Goal: Information Seeking & Learning: Learn about a topic

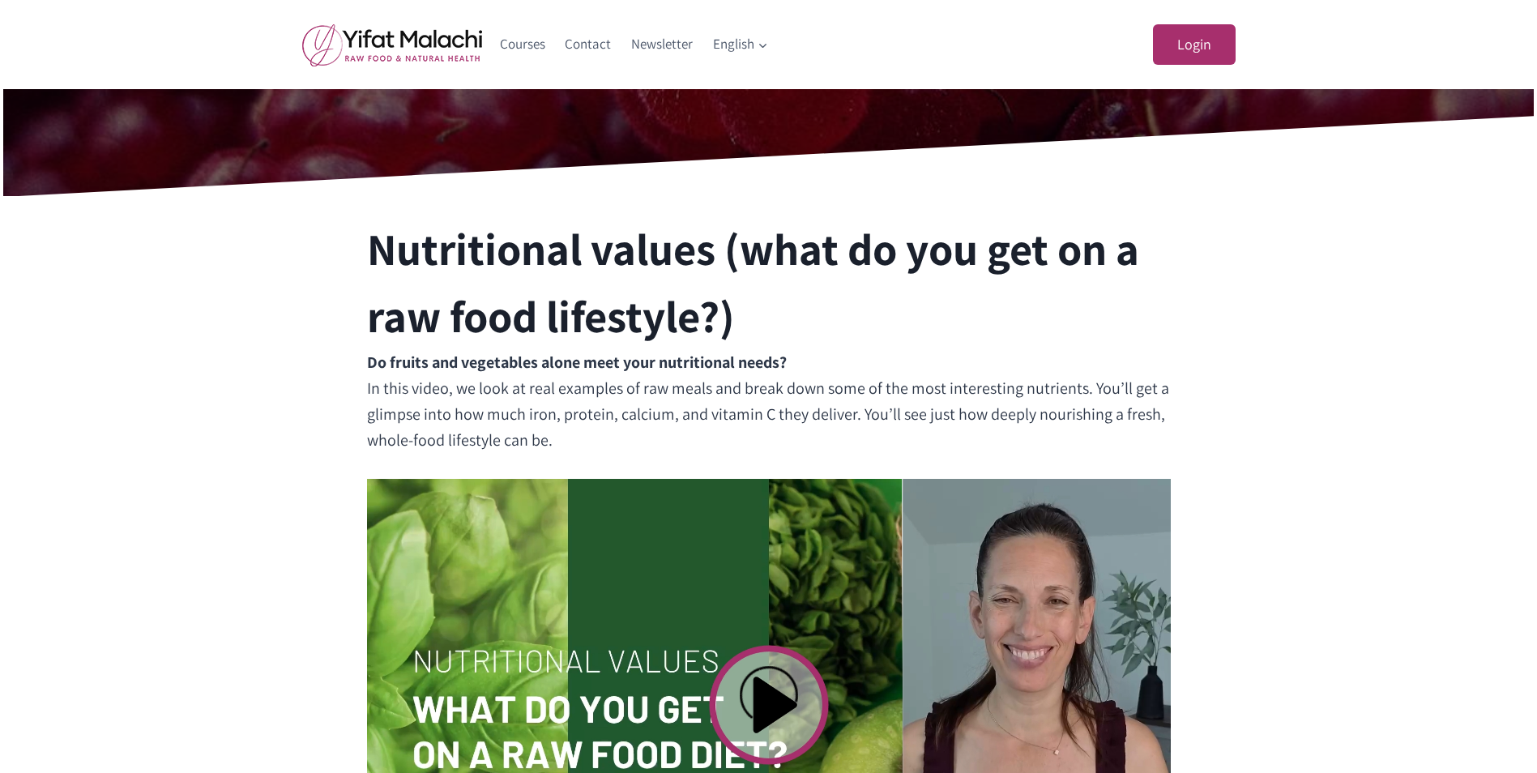
scroll to position [243, 0]
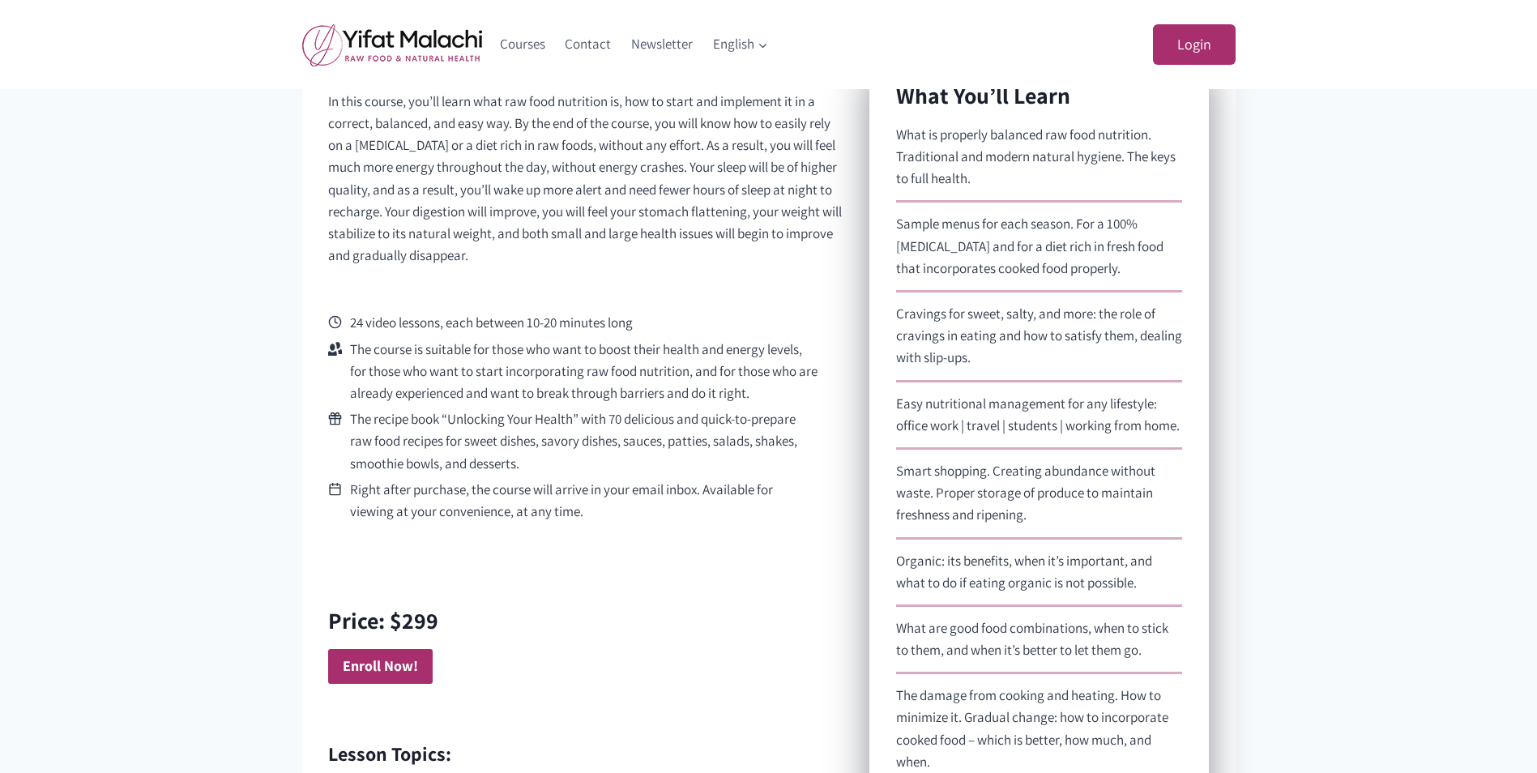
scroll to position [648, 0]
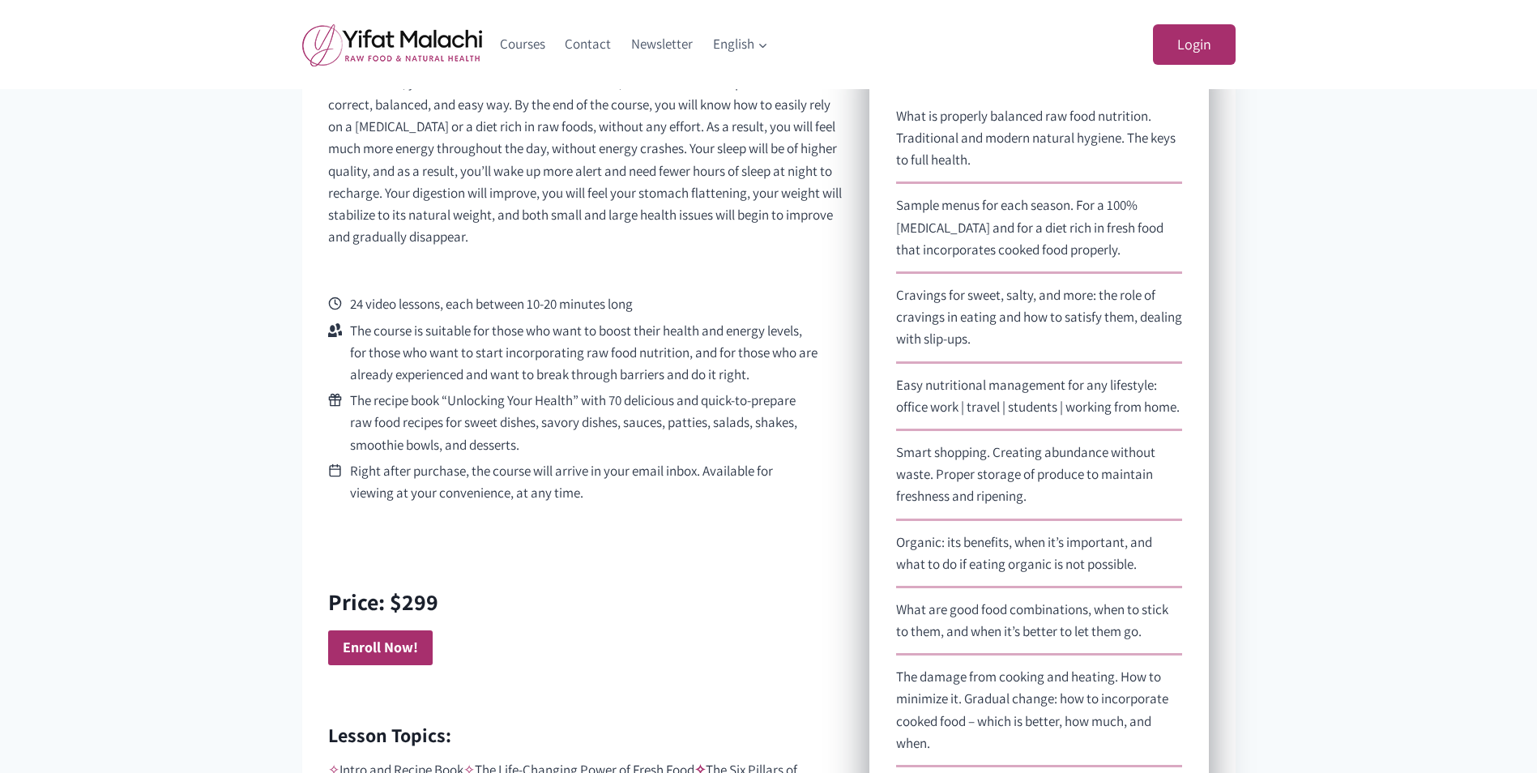
click at [895, 120] on div "What You’ll Learn What is properly balanced raw food nutrition. Traditional and…" at bounding box center [1038, 489] width 339 height 912
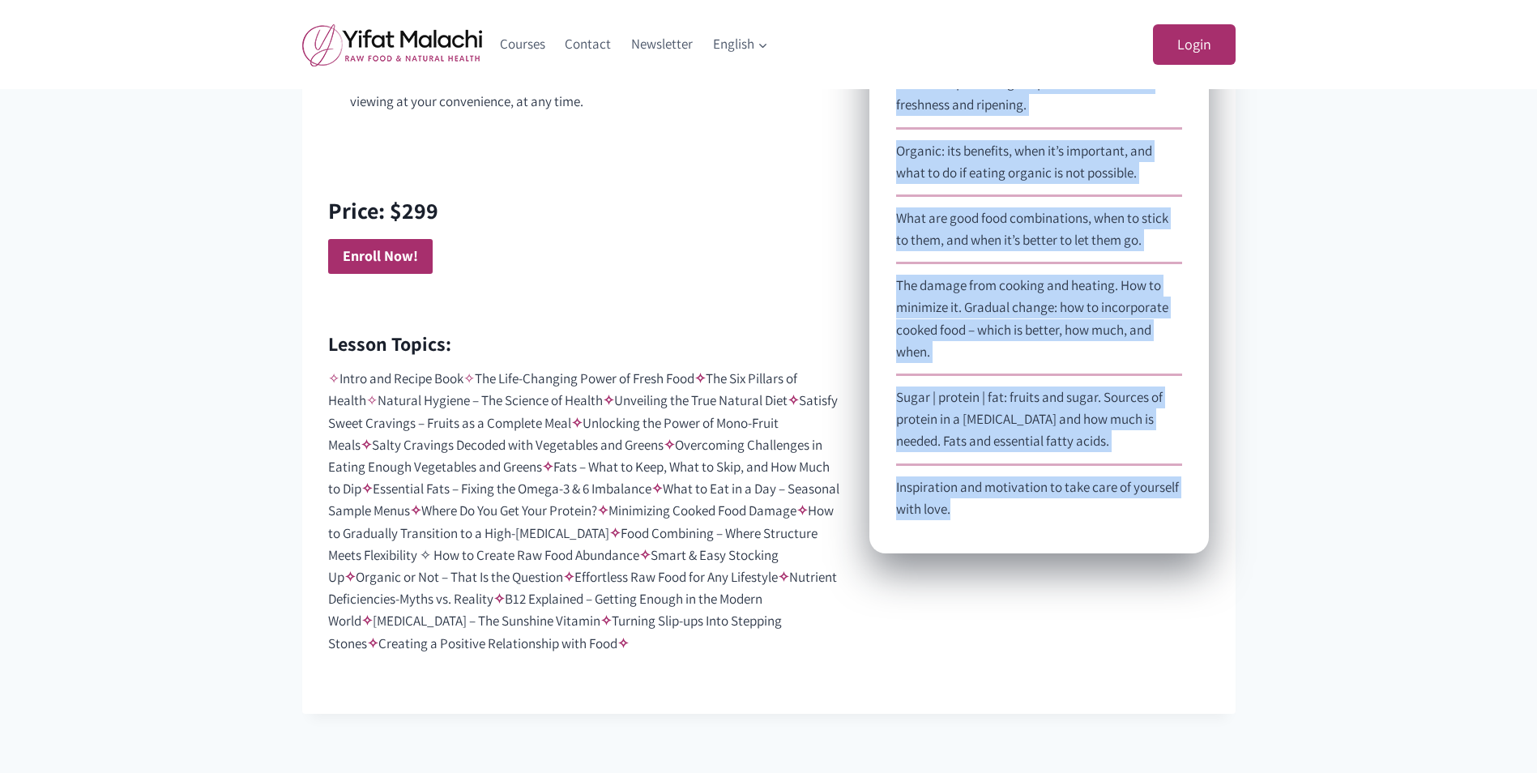
scroll to position [1053, 0]
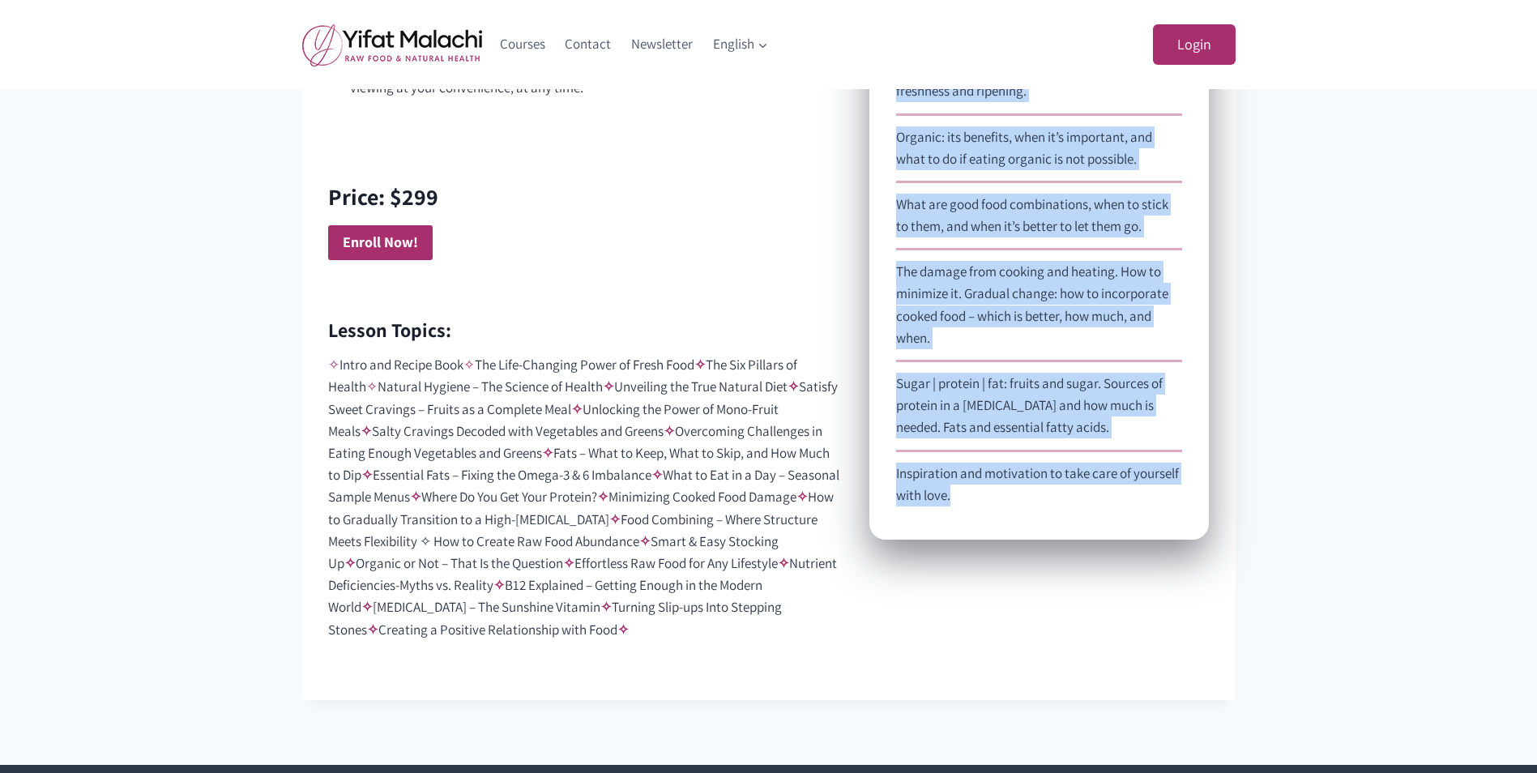
drag, startPoint x: 899, startPoint y: 111, endPoint x: 1057, endPoint y: 521, distance: 439.4
click at [1057, 521] on div "What You’ll Learn What is properly balanced raw food nutrition. Traditional and…" at bounding box center [1038, 84] width 339 height 912
copy div "What is properly balanced raw food nutrition. Traditional and modern natural hy…"
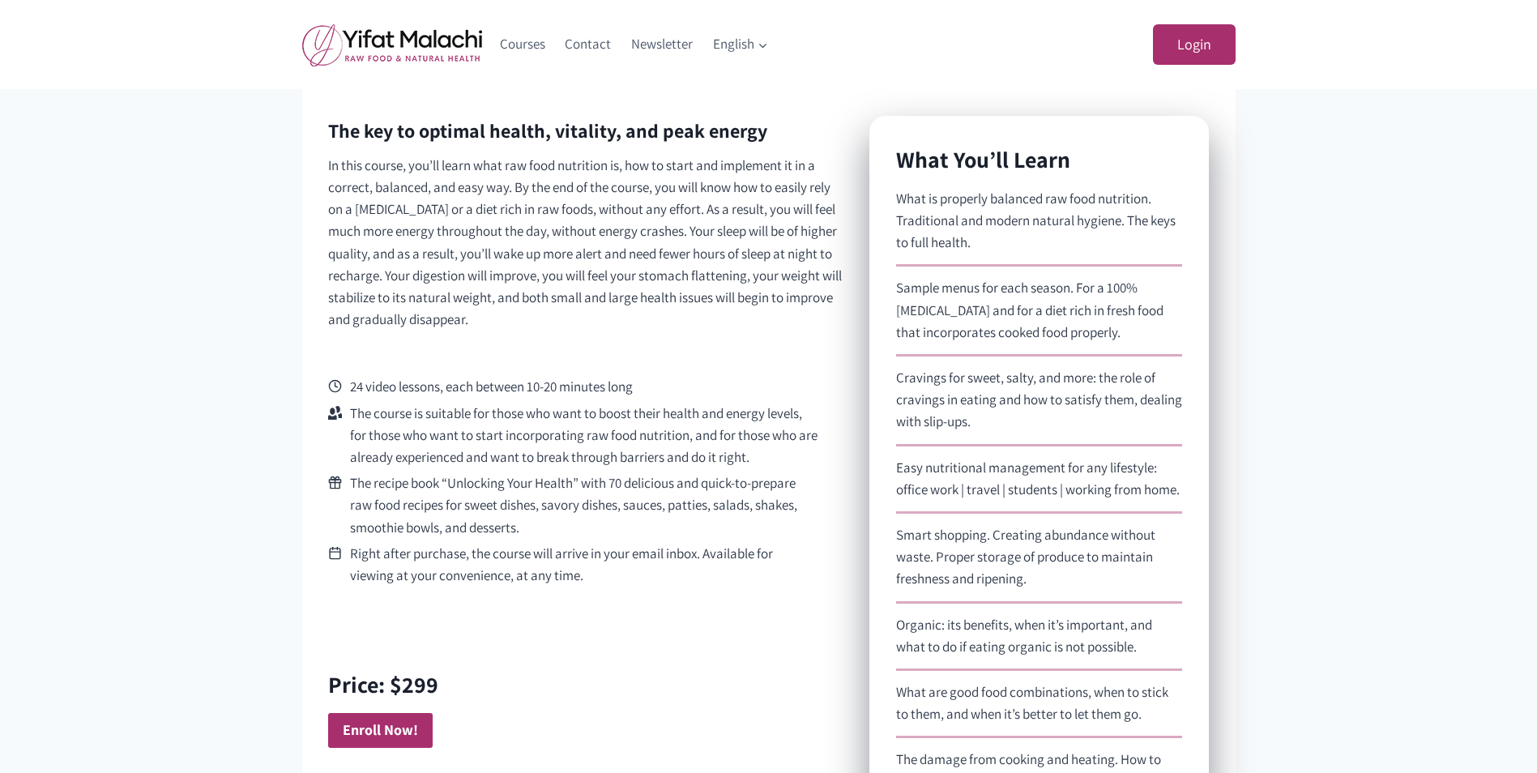
scroll to position [567, 0]
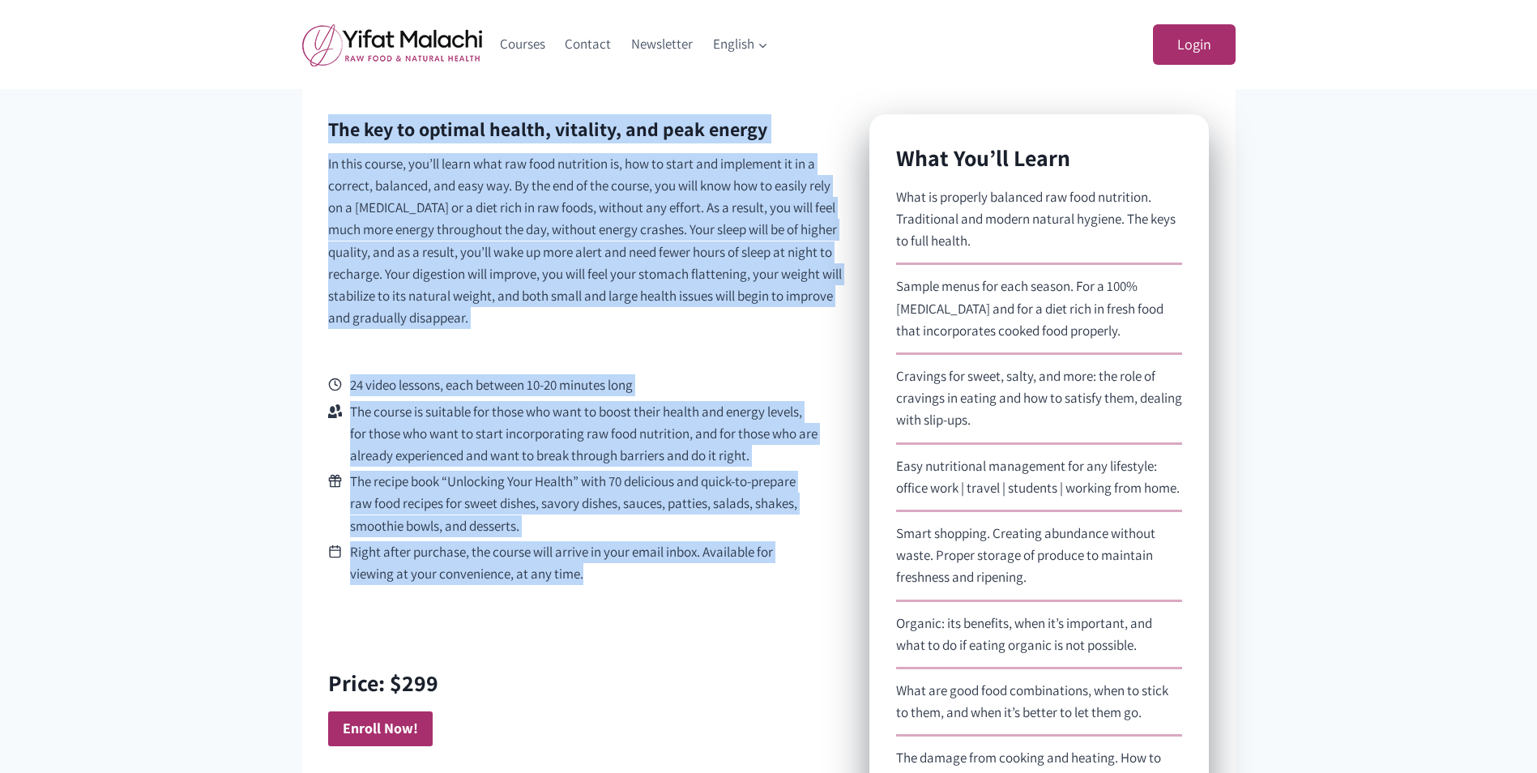
drag, startPoint x: 330, startPoint y: 128, endPoint x: 616, endPoint y: 571, distance: 527.5
click at [616, 571] on div "The key to optimal health, vitality, and peak energy In this course, you’ll lea…" at bounding box center [586, 620] width 516 height 1013
copy div "The key to optimal health, vitality, and peak energy In this course, you’ll lea…"
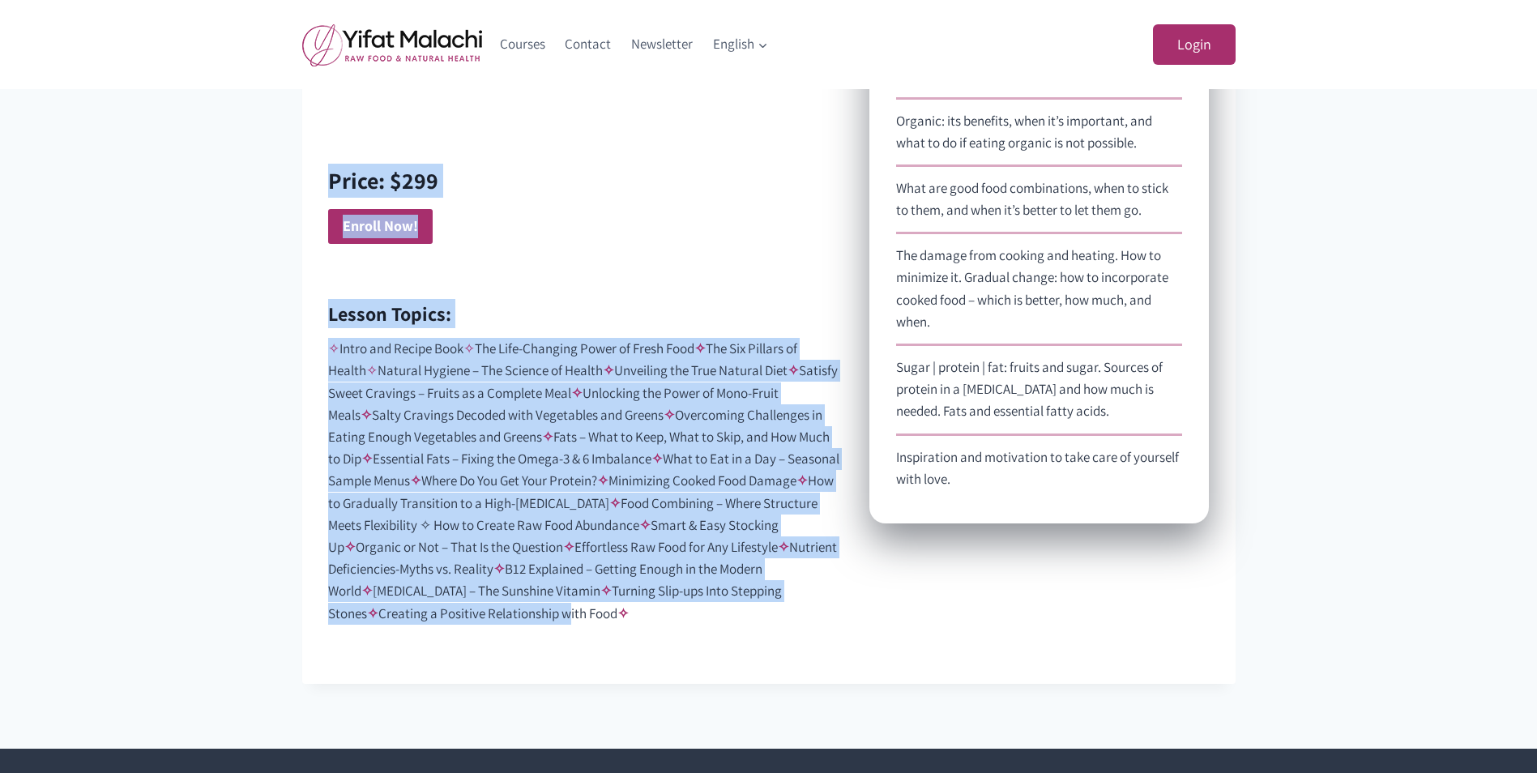
scroll to position [1134, 0]
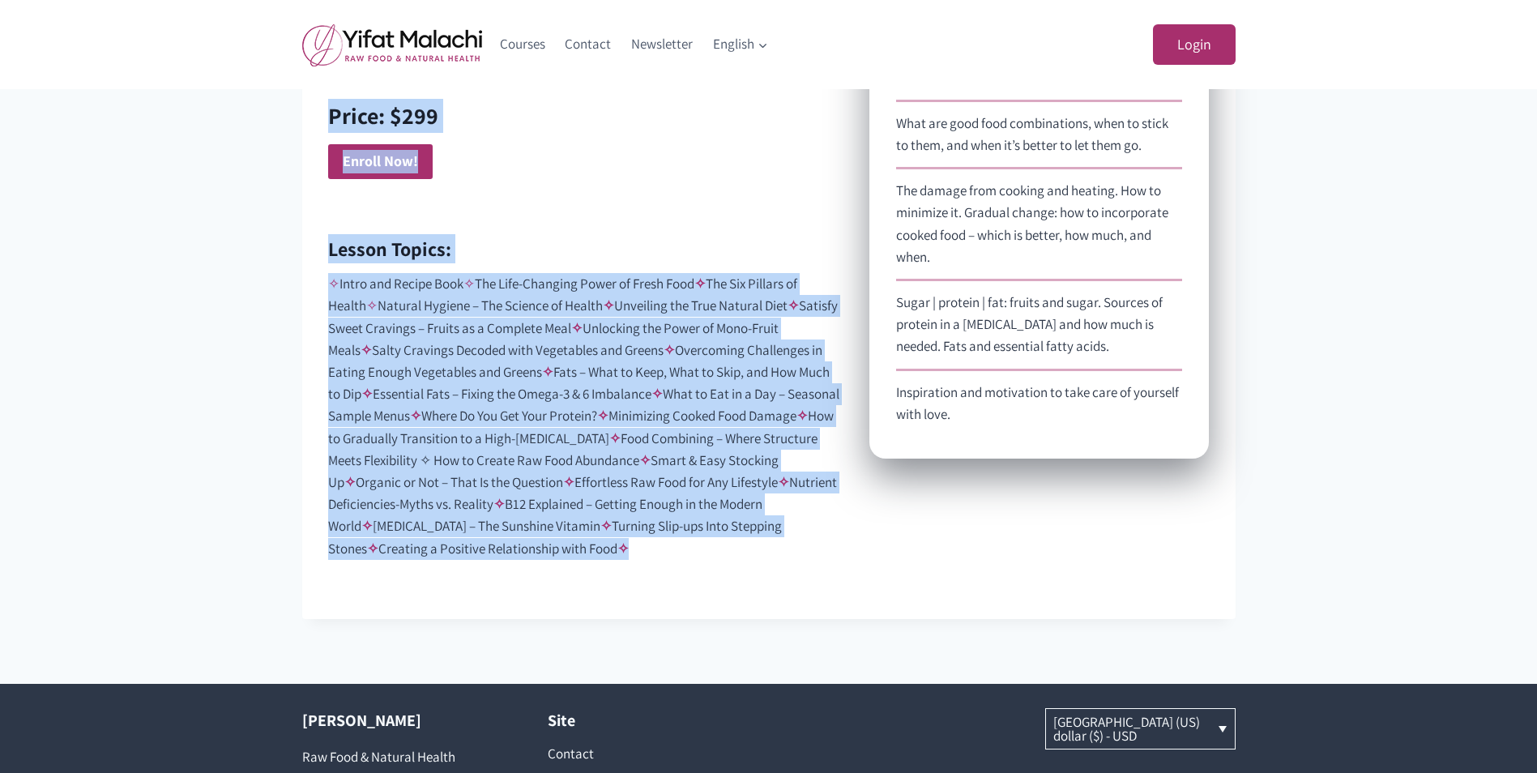
drag, startPoint x: 331, startPoint y: 207, endPoint x: 585, endPoint y: 544, distance: 421.2
click at [585, 544] on div "The key to optimal health, vitality, and peak energy In this course, you’ll lea…" at bounding box center [586, 53] width 516 height 1013
copy div "The key to optimal health, vitality, and peak energy In this course, you’ll lea…"
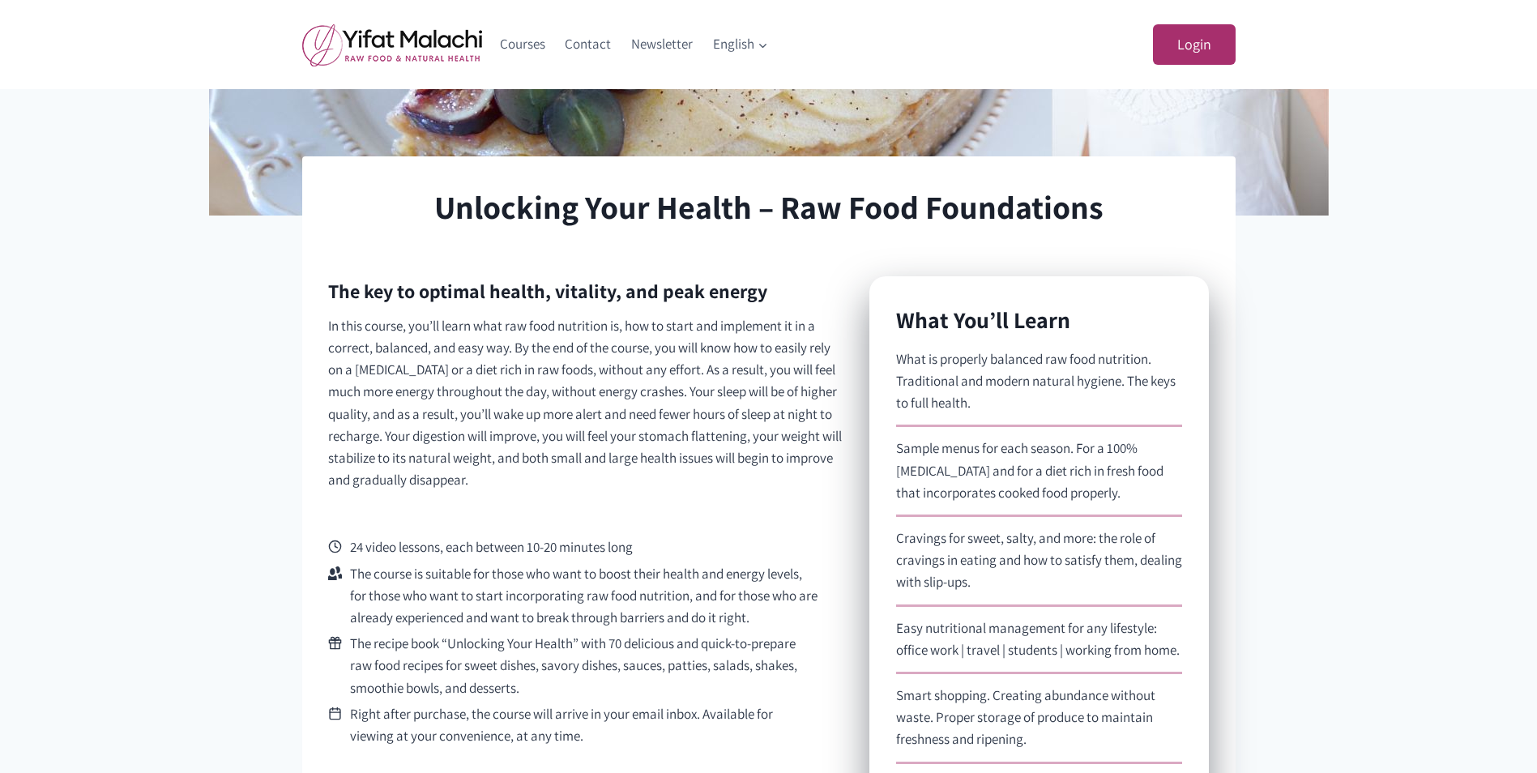
scroll to position [486, 0]
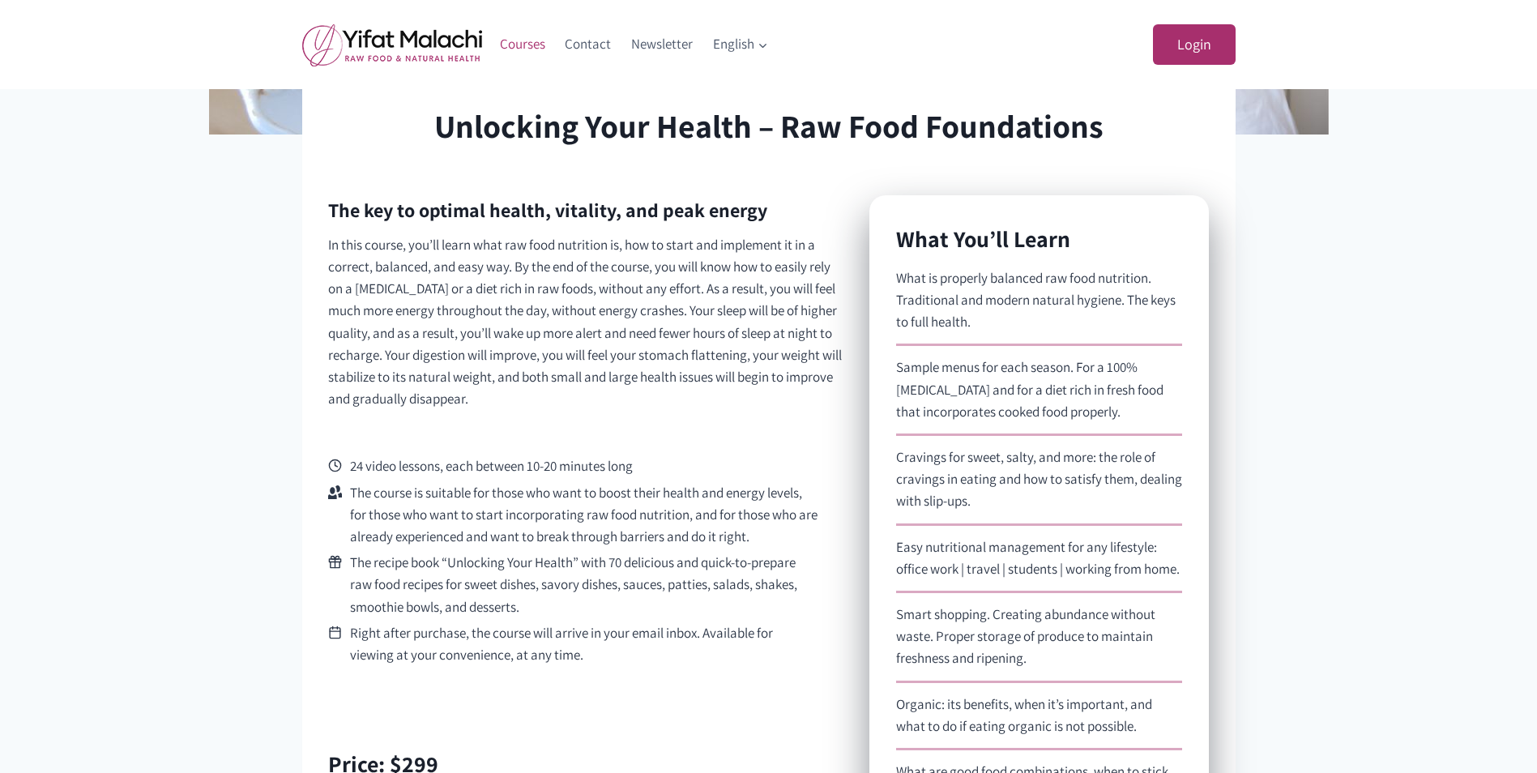
click at [510, 37] on link "Courses" at bounding box center [523, 44] width 66 height 39
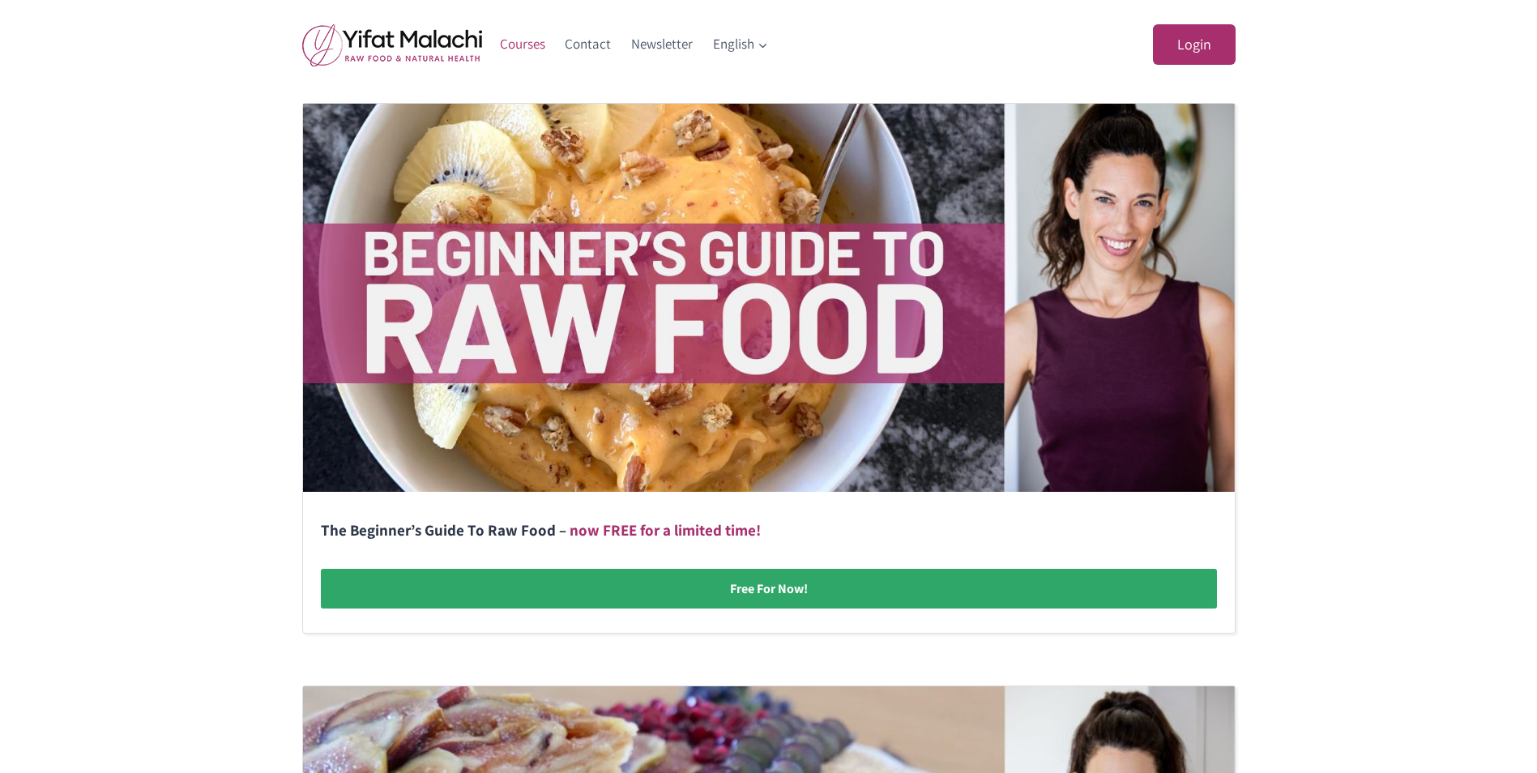
scroll to position [324, 0]
click at [753, 585] on link at bounding box center [769, 367] width 932 height 529
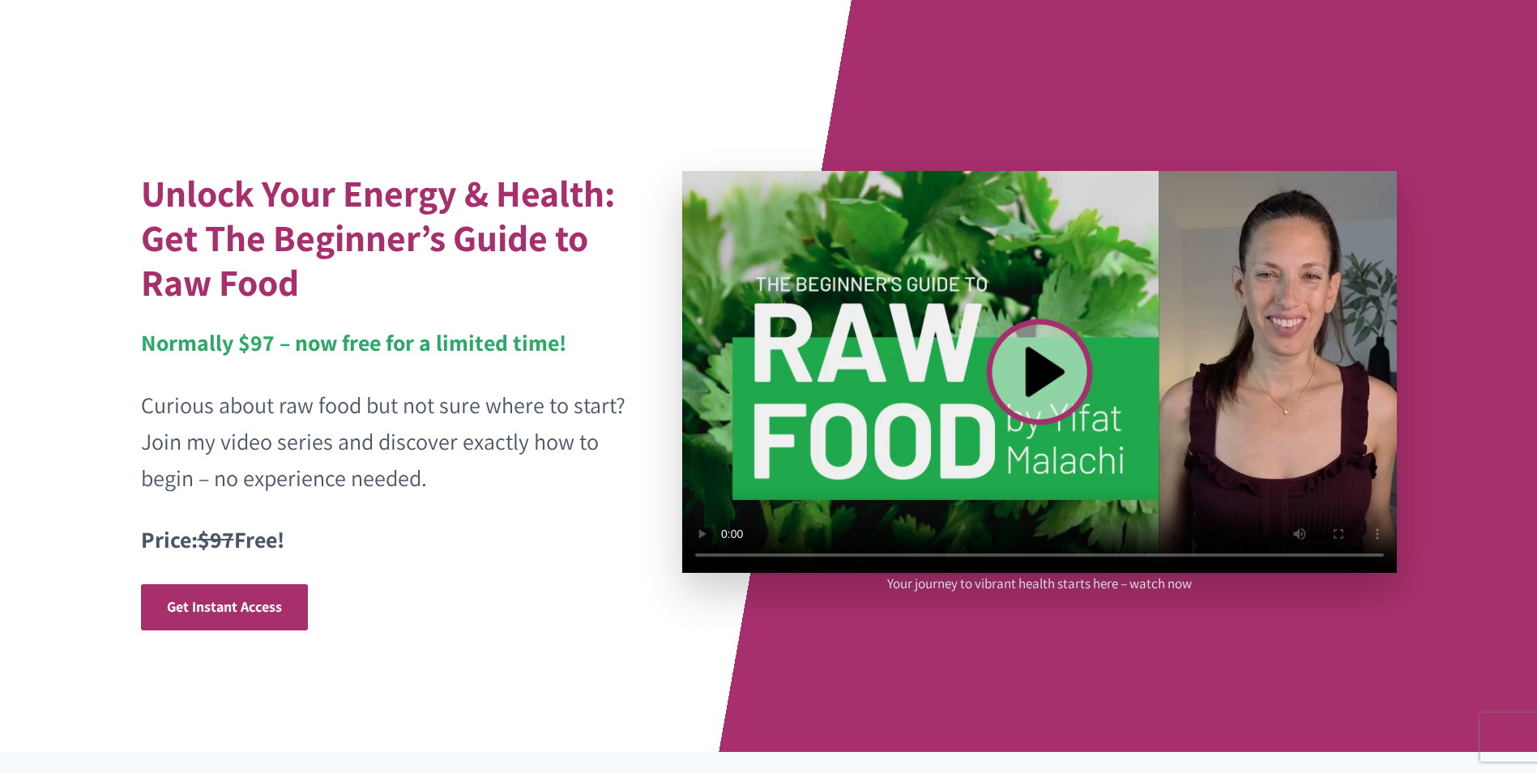
click at [1036, 363] on video at bounding box center [1039, 372] width 715 height 402
click at [1159, 668] on div "Unlock Your Energy & Health: Get The Beginner’s Guide to Raw Food Normally $97 …" at bounding box center [769, 376] width 1296 height 752
